Goal: Transaction & Acquisition: Register for event/course

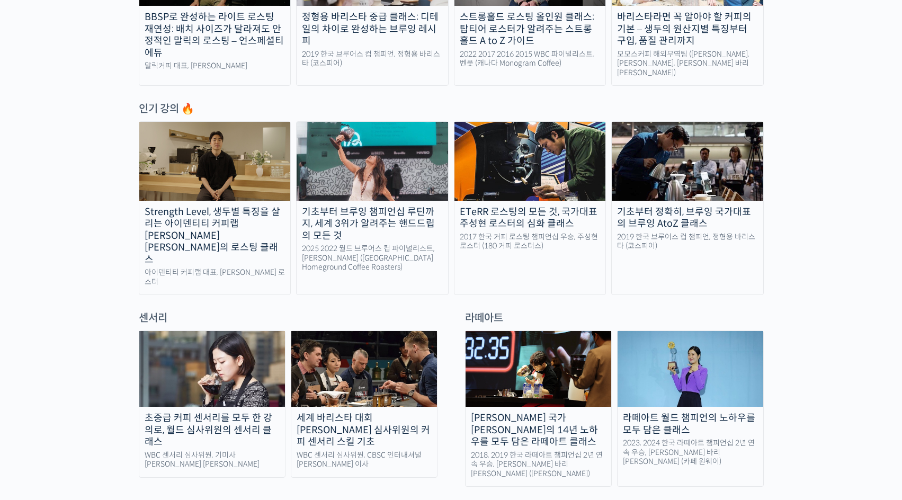
scroll to position [529, 0]
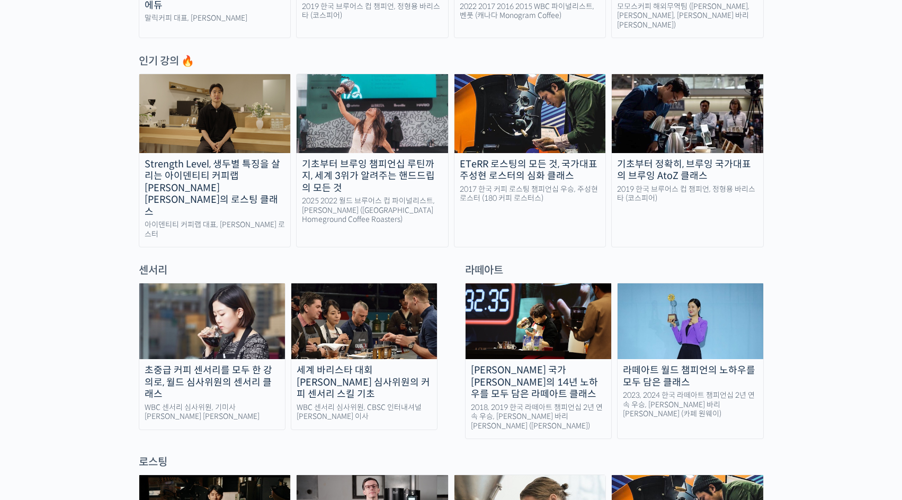
click at [348, 174] on div "기초부터 브루잉 챔피언십 루틴까지, 세계 3위가 알려주는 핸드드립의 모든 것" at bounding box center [371, 176] width 151 height 36
click at [696, 185] on div "2019 한국 브루어스 컵 챔피언, 정형용 바리스타 (코스피어)" at bounding box center [686, 194] width 151 height 19
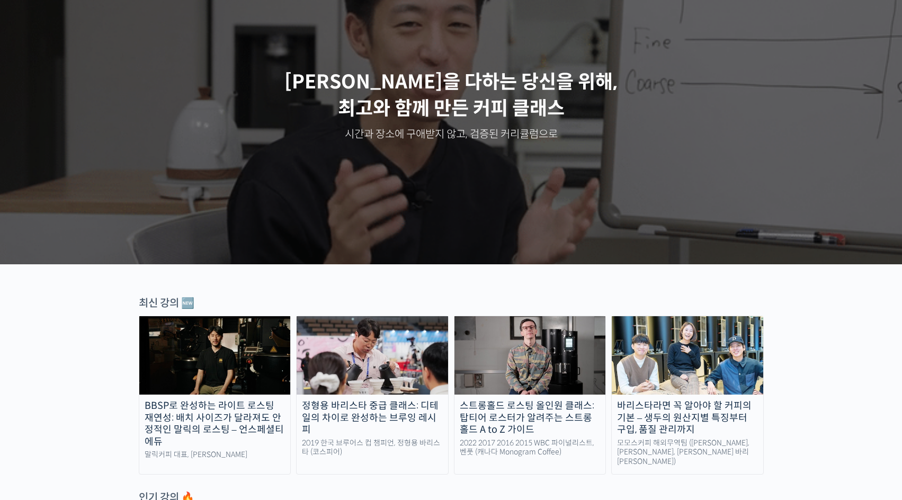
scroll to position [106, 0]
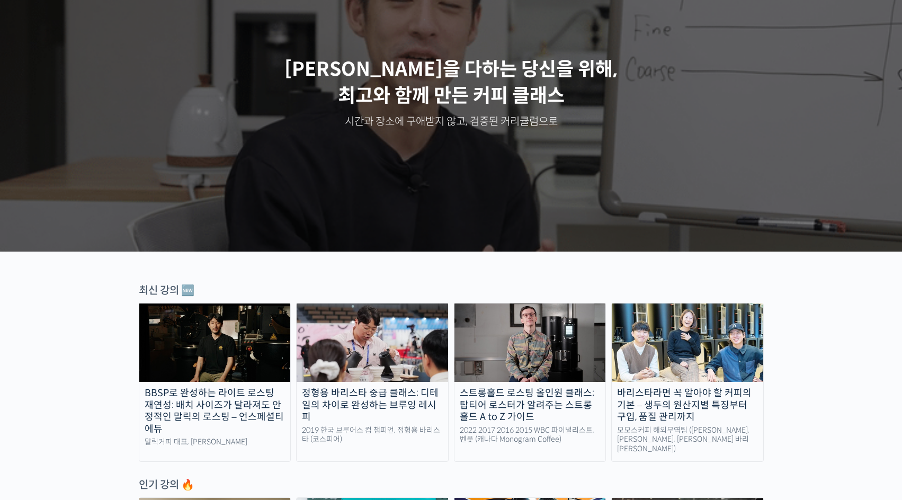
click at [546, 328] on img at bounding box center [529, 342] width 151 height 78
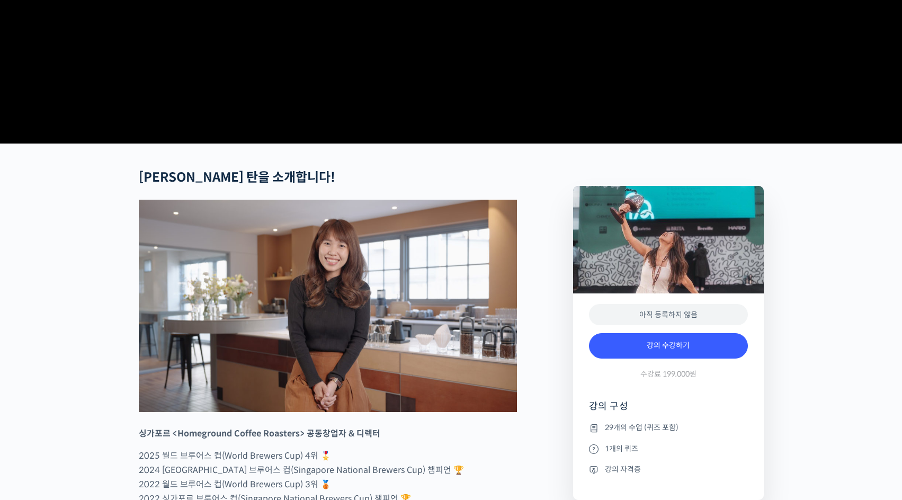
scroll to position [318, 0]
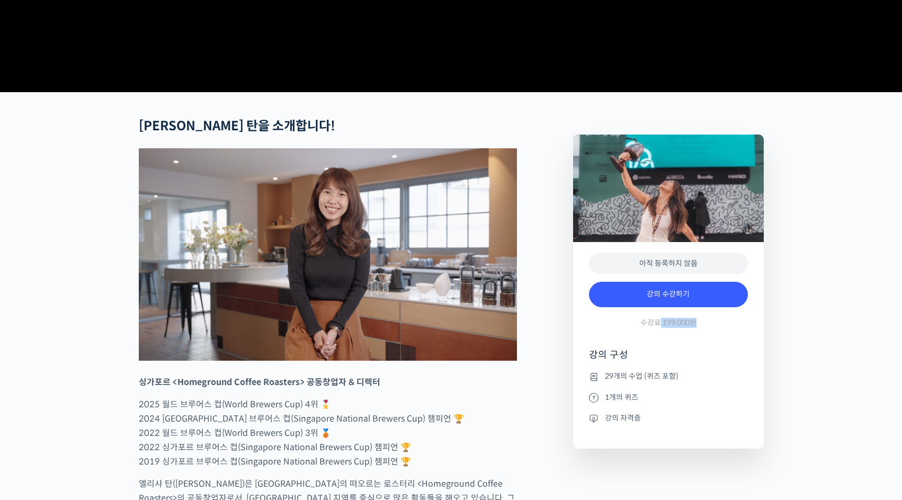
drag, startPoint x: 660, startPoint y: 362, endPoint x: 709, endPoint y: 366, distance: 49.9
click at [708, 338] on div "강의 수강하기 수강료 199,000원" at bounding box center [668, 306] width 159 height 61
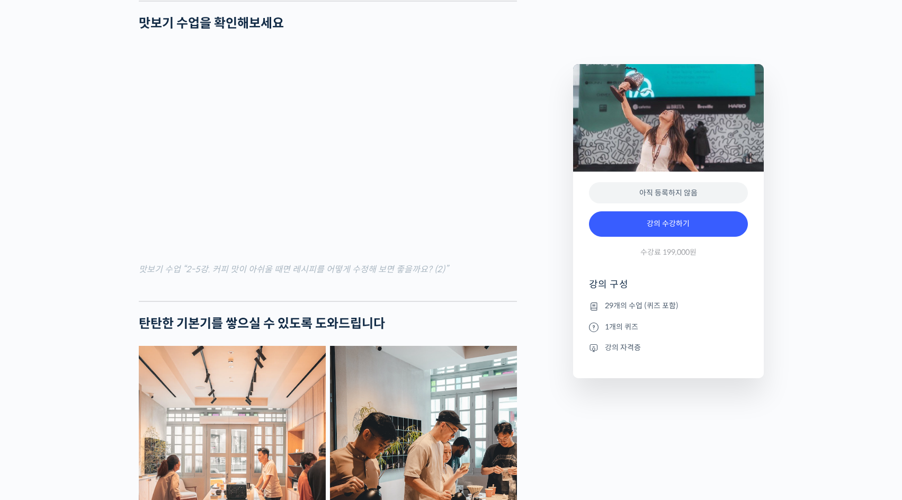
scroll to position [1323, 0]
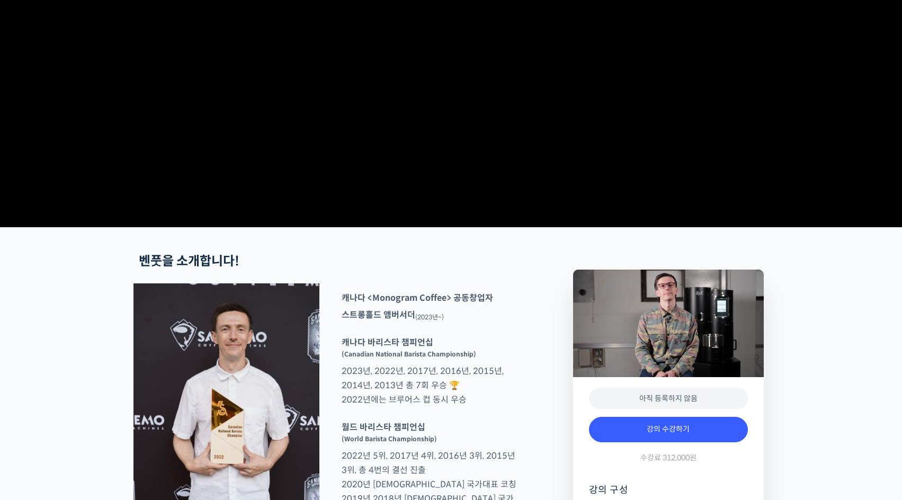
scroll to position [212, 0]
